Goal: Task Accomplishment & Management: Manage account settings

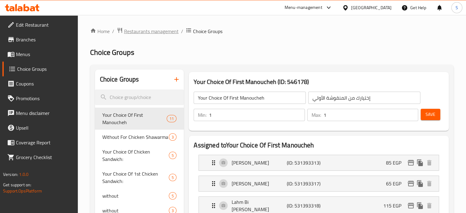
click at [125, 32] on span "Restaurants management" at bounding box center [151, 31] width 55 height 7
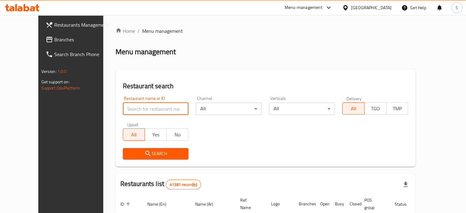
click at [136, 111] on input "search" at bounding box center [156, 109] width 66 height 12
type input "ب"
type input "Fusion Sushi"
click button "Search" at bounding box center [156, 153] width 66 height 11
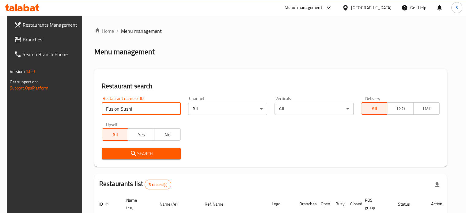
scroll to position [98, 0]
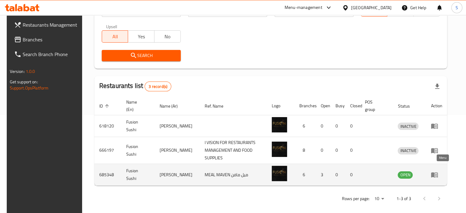
click at [438, 172] on icon "enhanced table" at bounding box center [434, 174] width 7 height 5
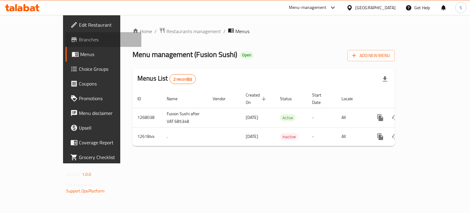
click at [79, 36] on span "Branches" at bounding box center [108, 39] width 58 height 7
